Goal: Information Seeking & Learning: Learn about a topic

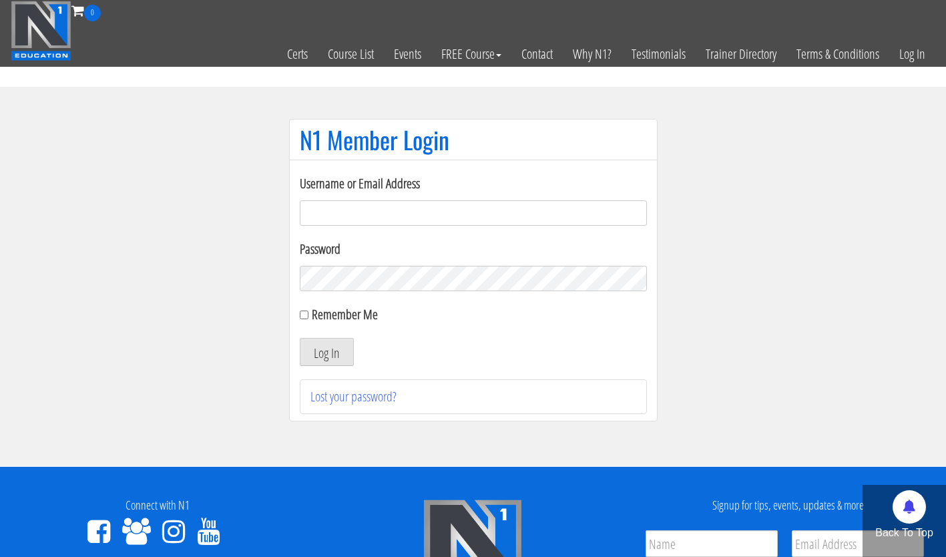
type input "efongyee@Hotmail.com"
click at [330, 345] on button "Log In" at bounding box center [327, 352] width 54 height 28
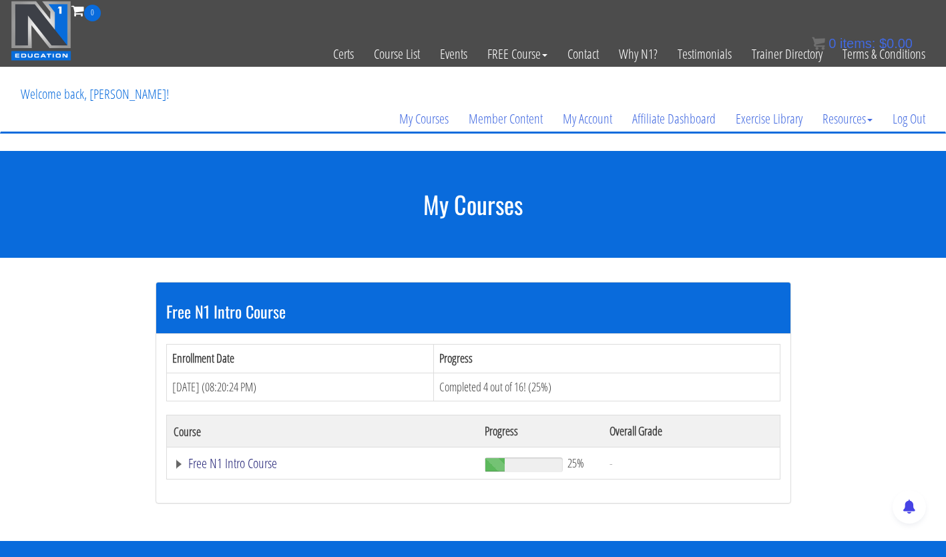
click at [246, 459] on link "Free N1 Intro Course" at bounding box center [323, 463] width 298 height 13
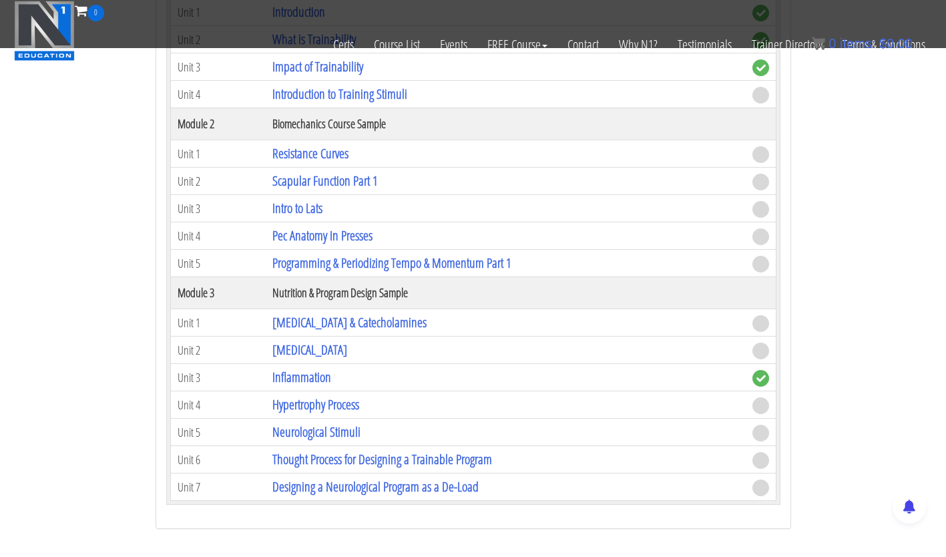
scroll to position [433, 0]
click at [307, 234] on link "Pec Anatomy In Presses" at bounding box center [322, 235] width 100 height 18
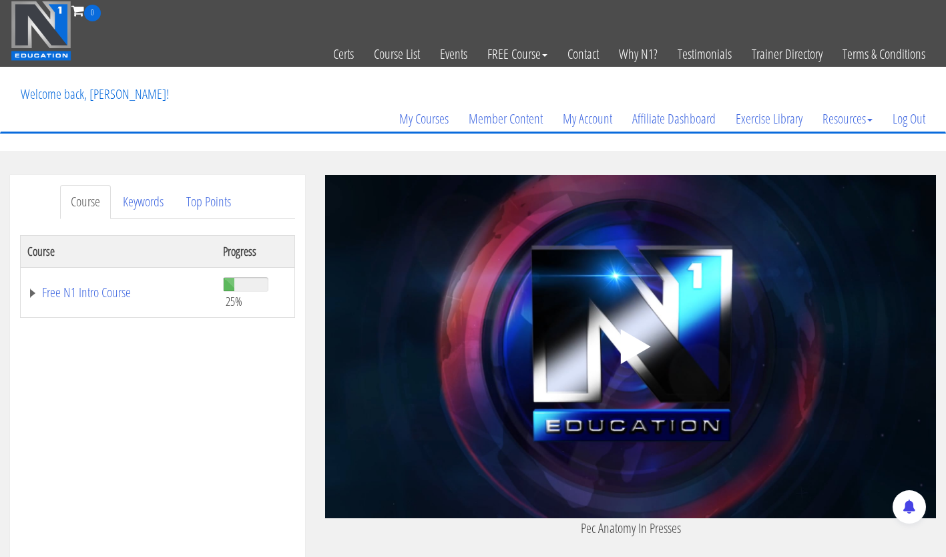
click at [637, 364] on icon ".fp-color-play{opacity:0.65;}.controlbutton{fill:#fff;}" at bounding box center [631, 346] width 84 height 84
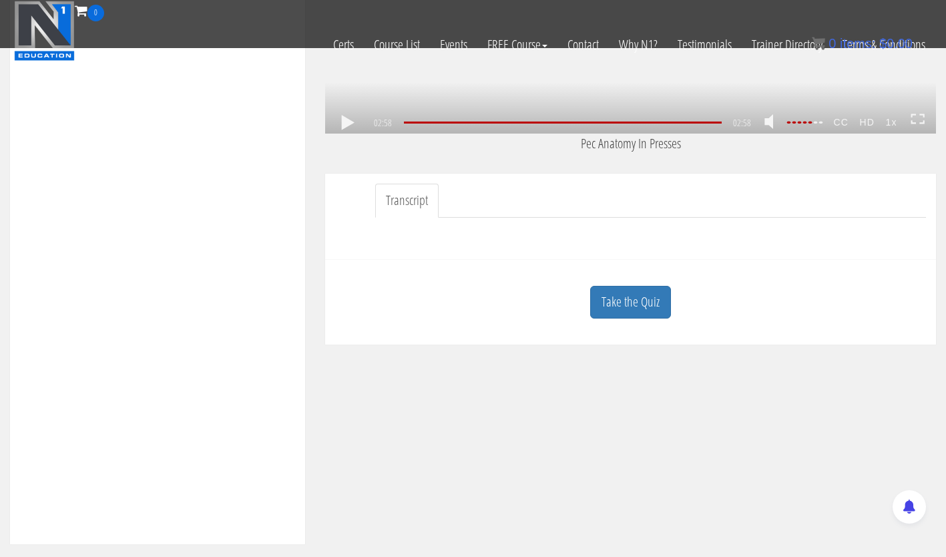
scroll to position [304, 0]
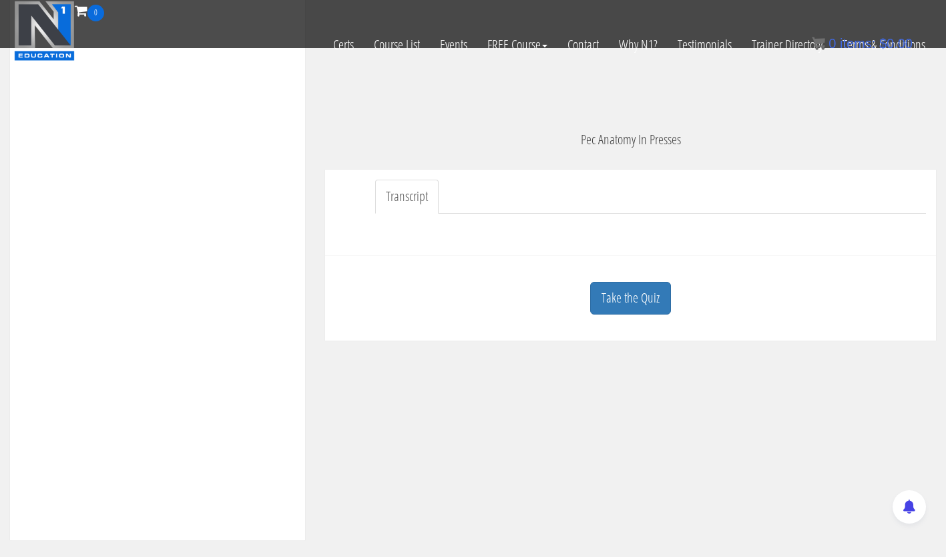
click at [605, 304] on link "Take the Quiz" at bounding box center [630, 298] width 81 height 33
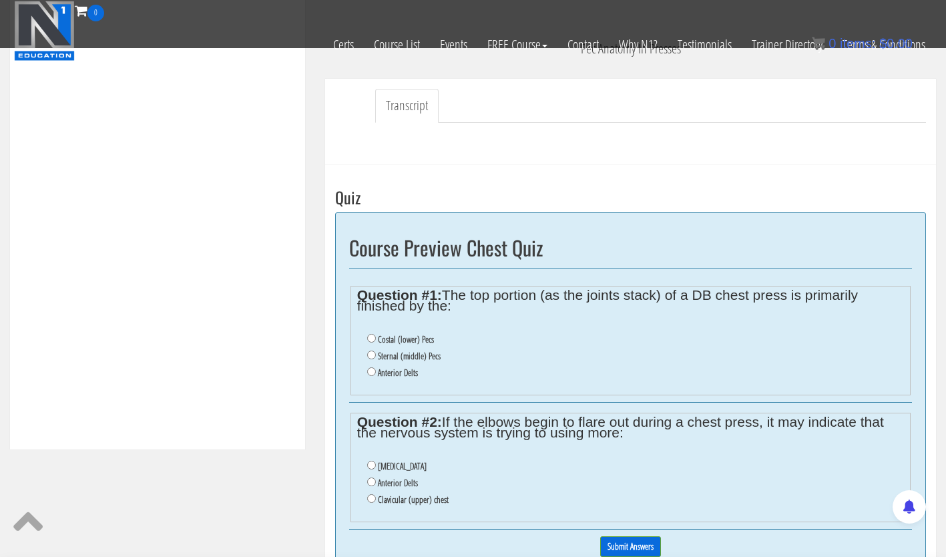
scroll to position [390, 0]
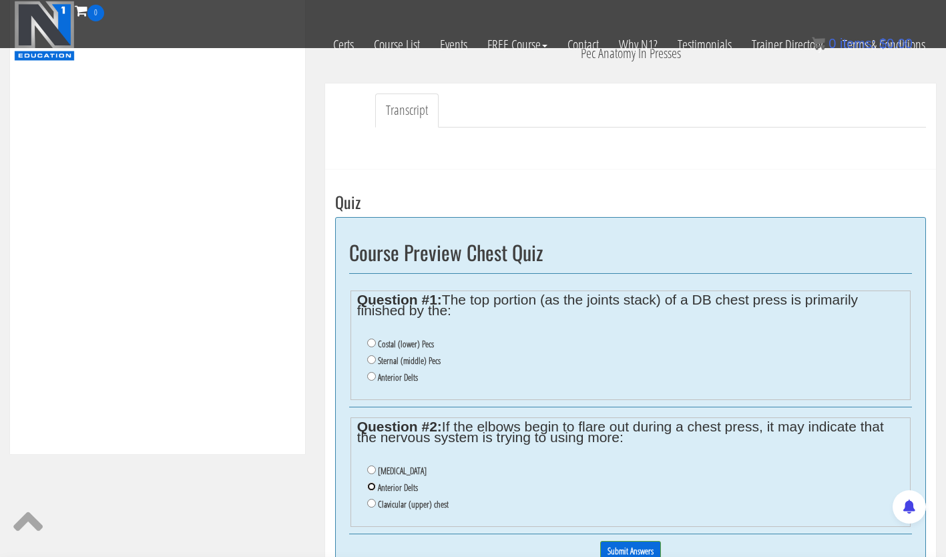
click at [370, 486] on input "Anterior Delts" at bounding box center [371, 486] width 9 height 9
radio input "true"
click at [372, 342] on input "Costal (lower) Pecs" at bounding box center [371, 342] width 9 height 9
radio input "true"
click at [626, 547] on input "Submit Answers" at bounding box center [630, 551] width 61 height 21
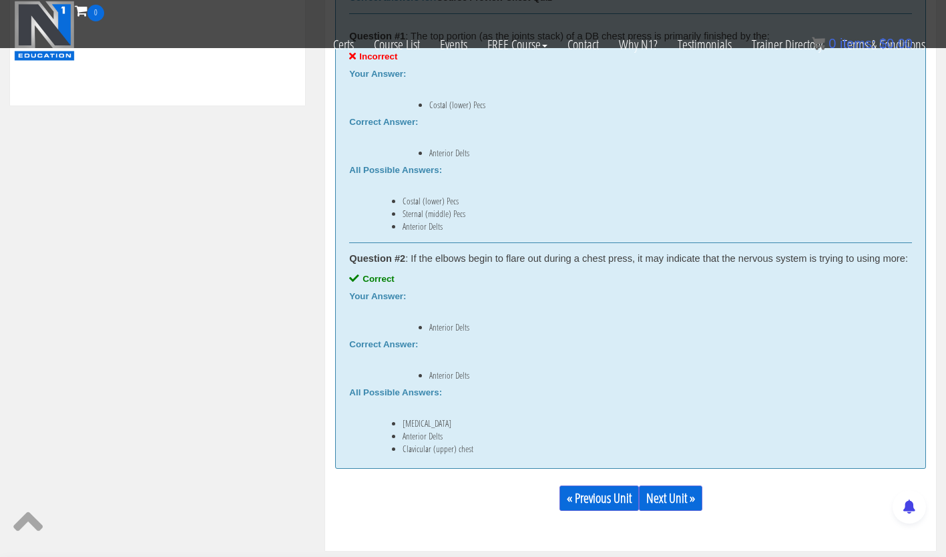
scroll to position [740, 0]
click at [655, 508] on link "Next Unit »" at bounding box center [670, 497] width 63 height 25
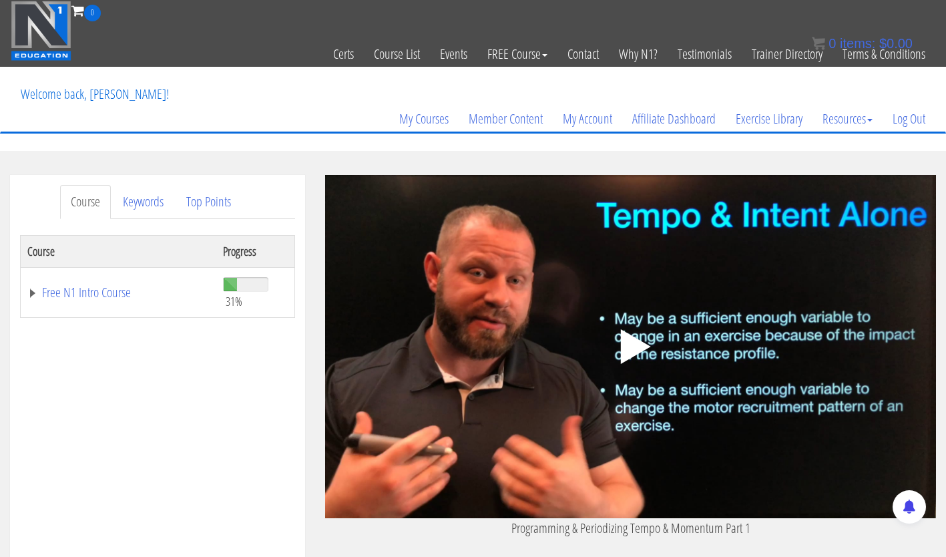
click at [639, 340] on icon ".fp-color-play{opacity:0.65;}.controlbutton{fill:#fff;}" at bounding box center [631, 346] width 84 height 84
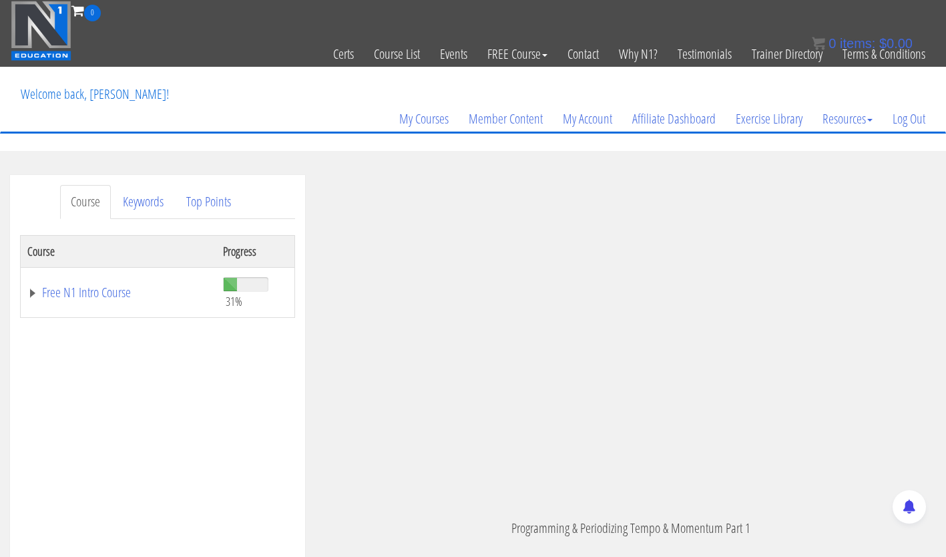
scroll to position [119, 0]
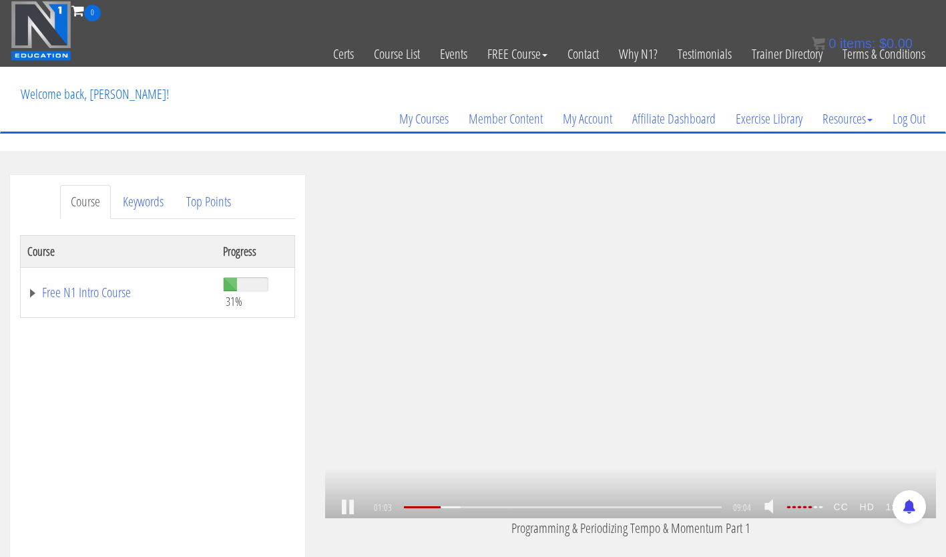
click at [346, 507] on link at bounding box center [347, 507] width 23 height 0
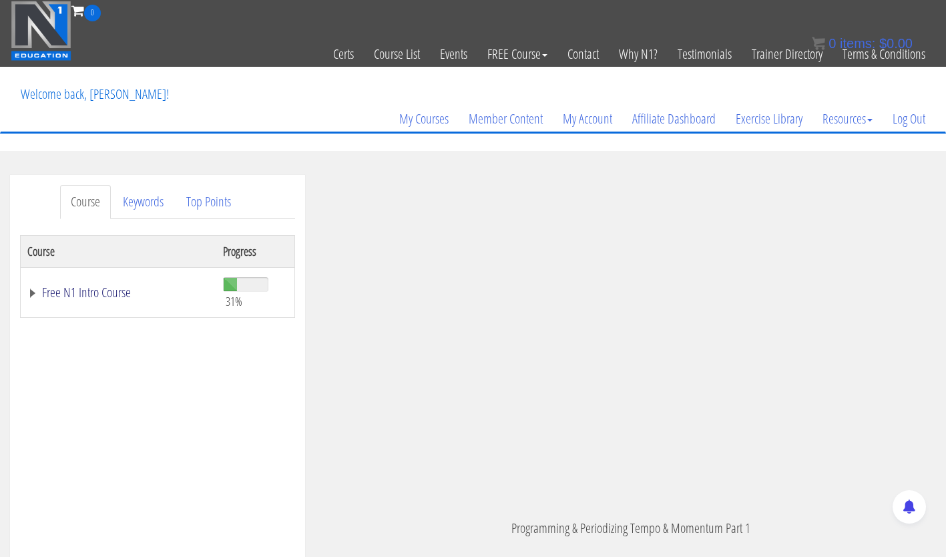
click at [98, 293] on link "Free N1 Intro Course" at bounding box center [118, 292] width 182 height 13
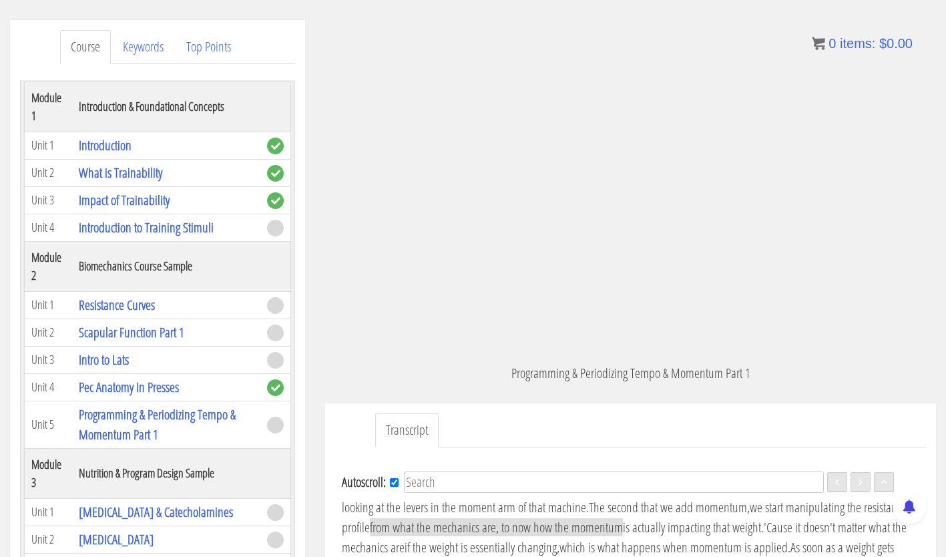
scroll to position [157, 0]
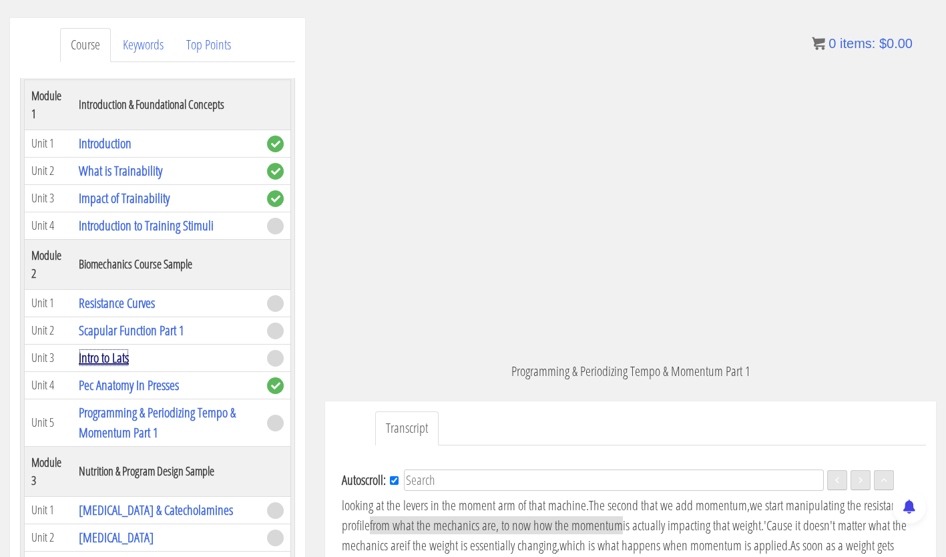
click at [118, 348] on link "Intro to Lats" at bounding box center [104, 357] width 50 height 18
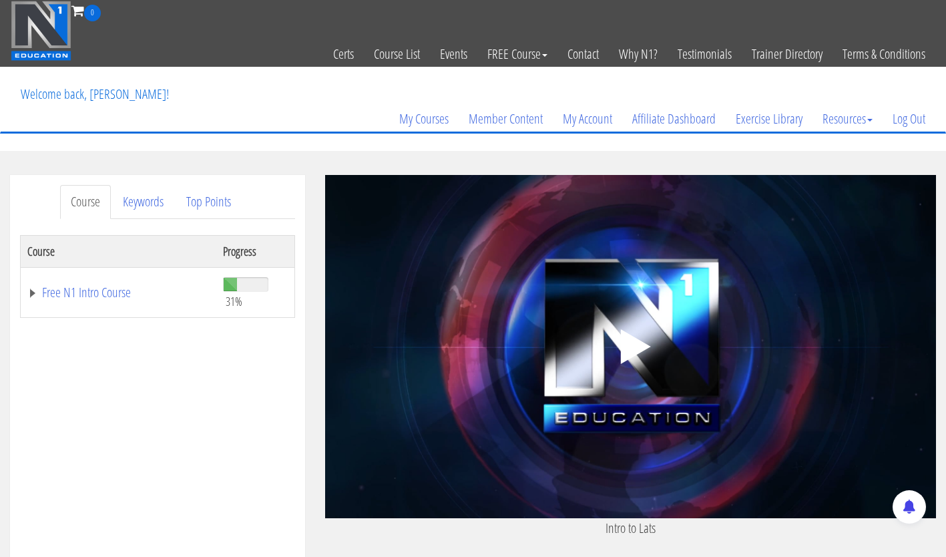
click at [639, 346] on polygon at bounding box center [635, 346] width 30 height 35
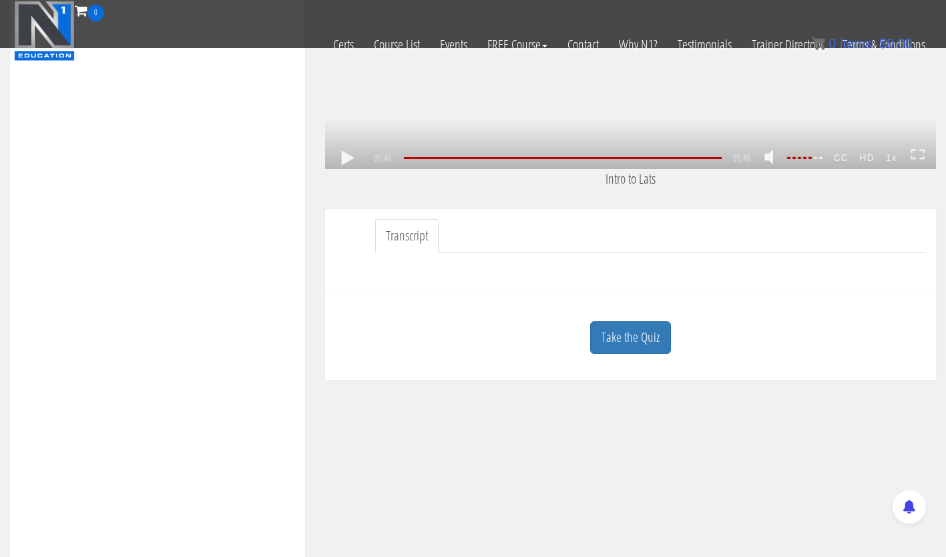
scroll to position [276, 0]
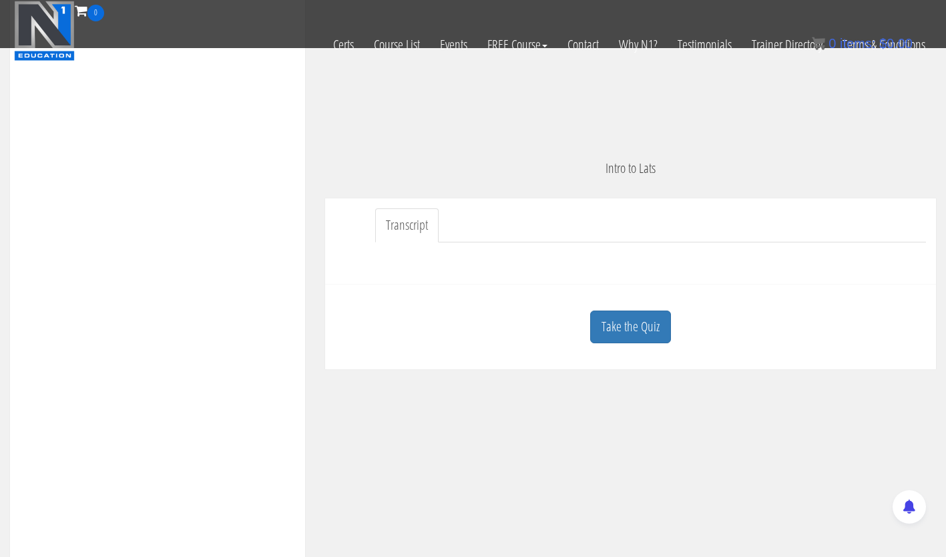
click at [634, 326] on link "Take the Quiz" at bounding box center [630, 326] width 81 height 33
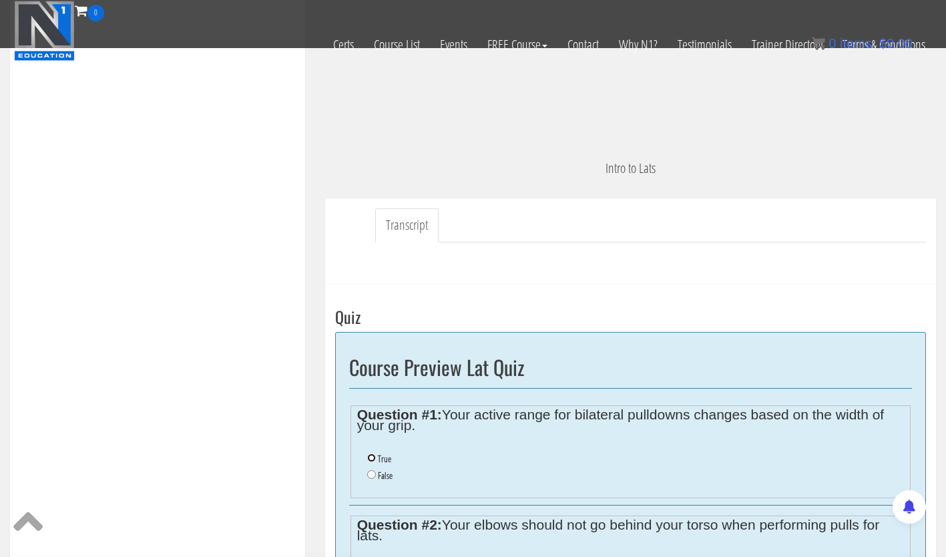
click at [373, 457] on input "True" at bounding box center [371, 457] width 9 height 9
radio input "true"
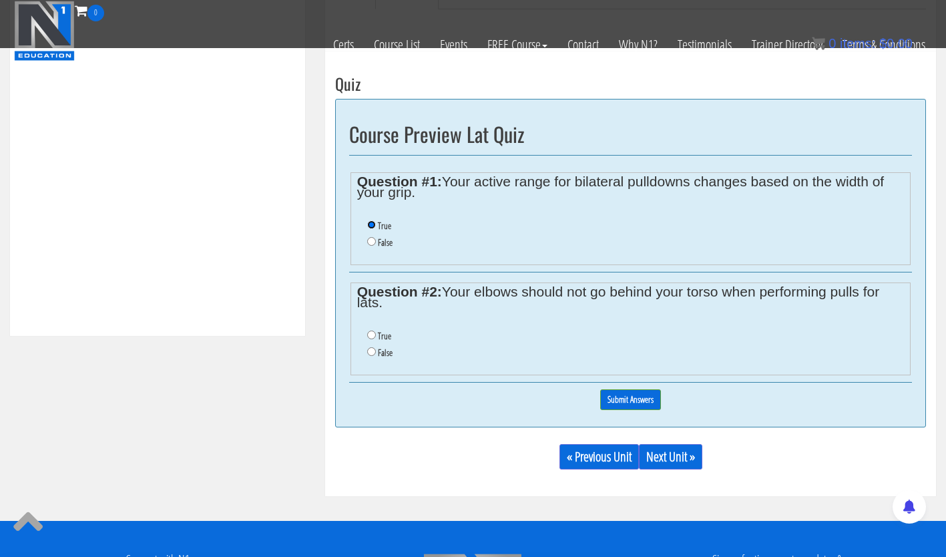
scroll to position [507, 0]
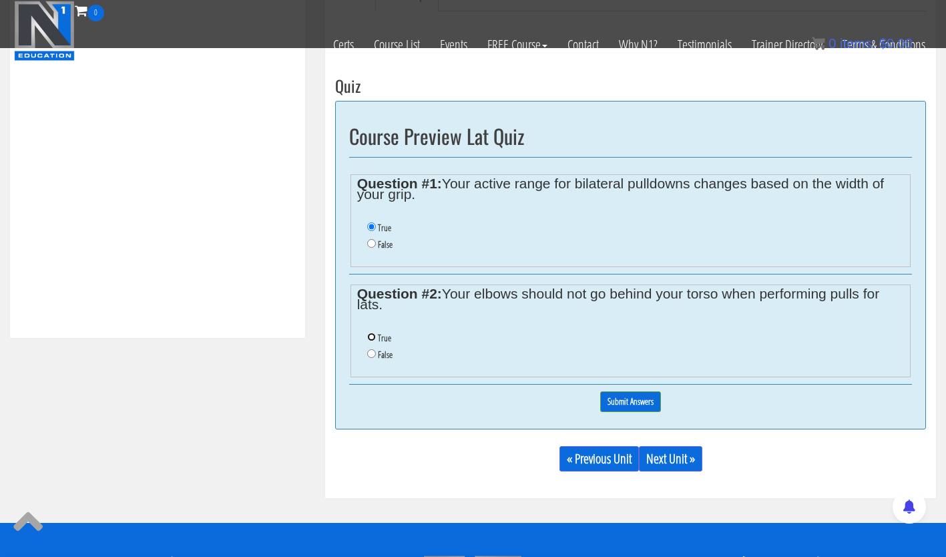
click at [370, 335] on input "True" at bounding box center [371, 336] width 9 height 9
radio input "true"
click at [627, 399] on input "Submit Answers" at bounding box center [630, 401] width 61 height 21
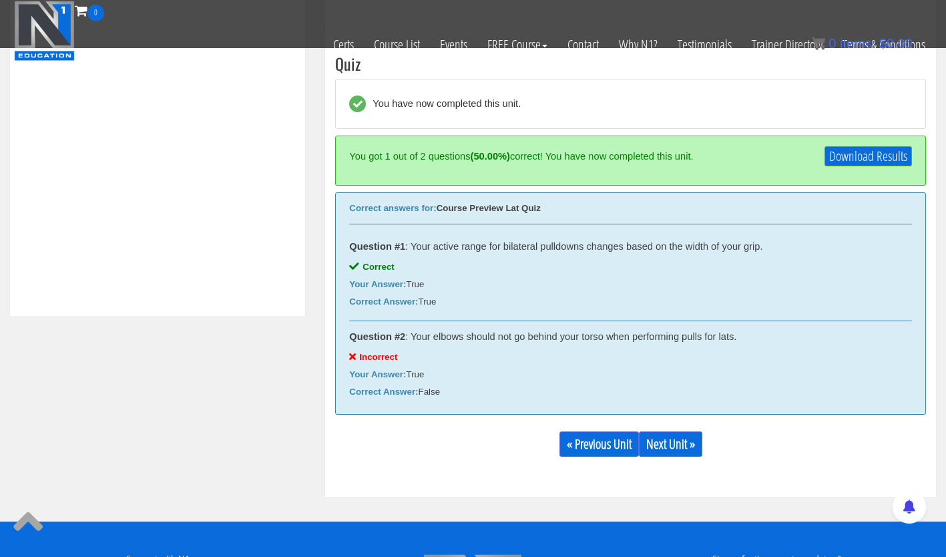
scroll to position [541, 0]
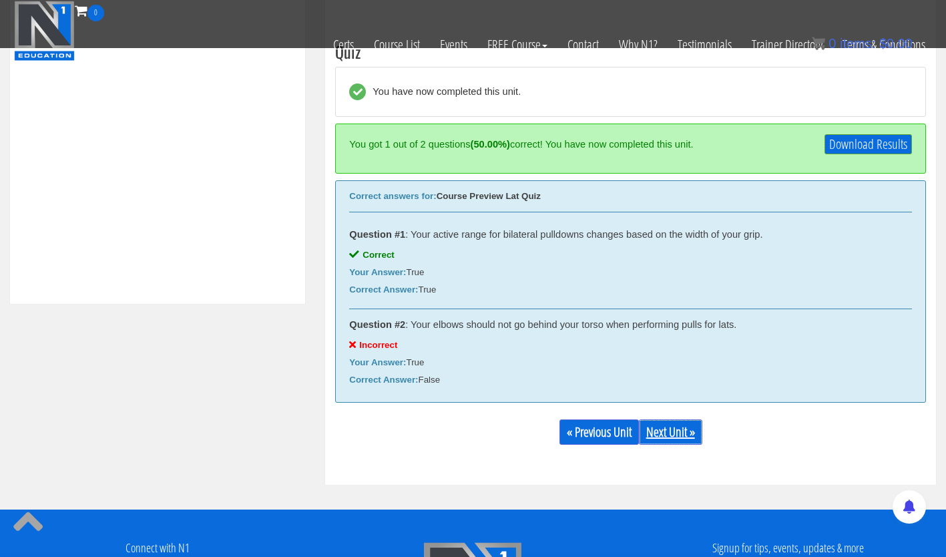
click at [665, 428] on link "Next Unit »" at bounding box center [670, 431] width 63 height 25
